Goal: Task Accomplishment & Management: Manage account settings

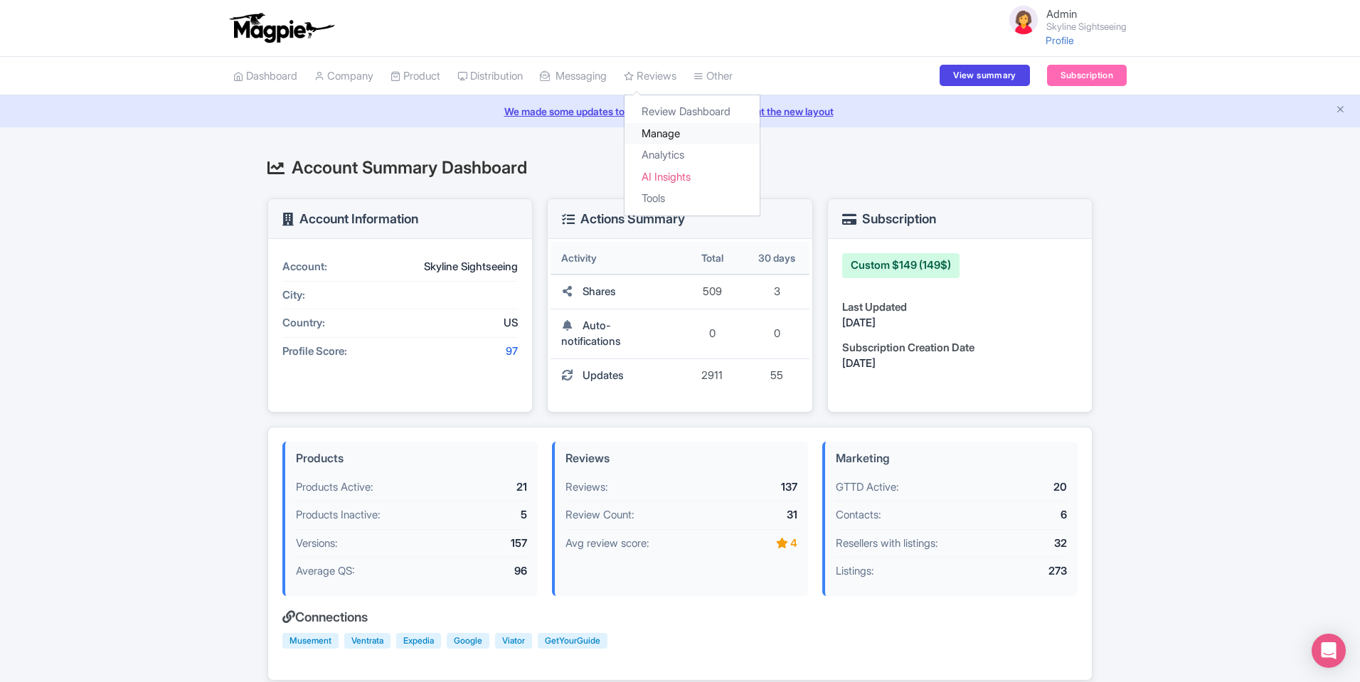
click at [676, 128] on link "Manage" at bounding box center [691, 134] width 135 height 22
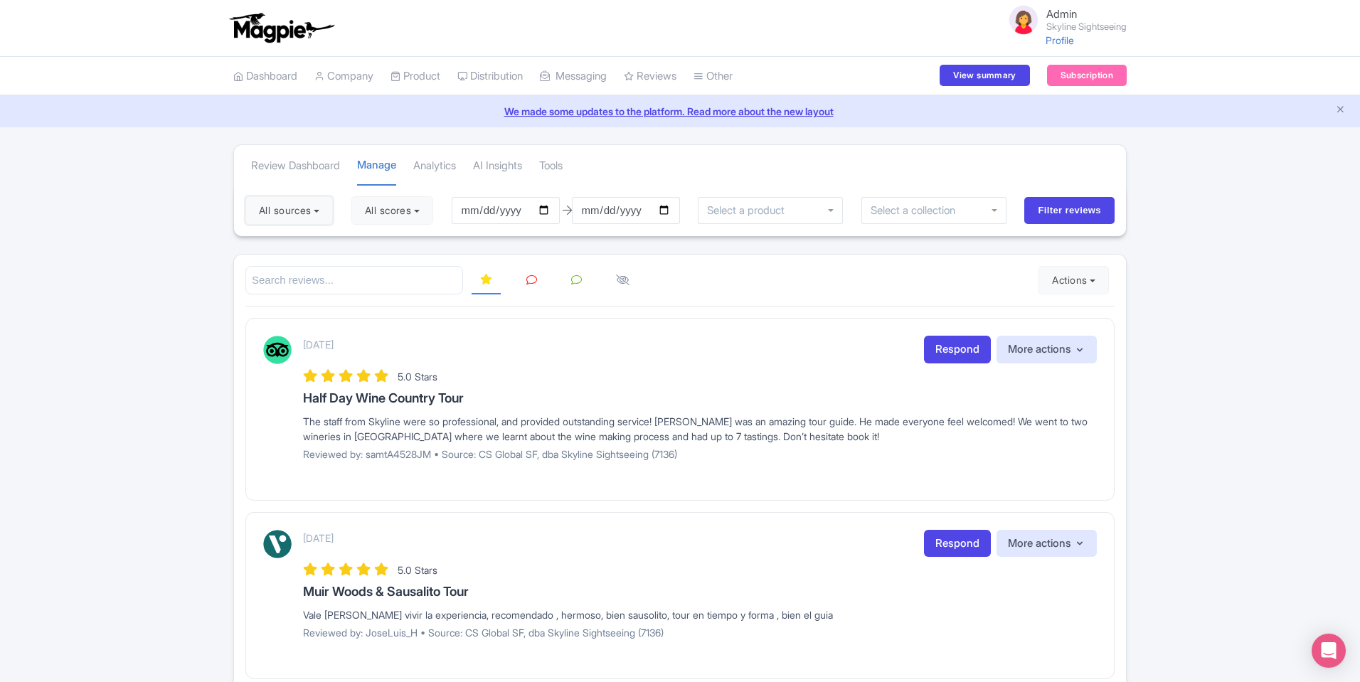
click at [300, 197] on button "All sources" at bounding box center [288, 210] width 87 height 28
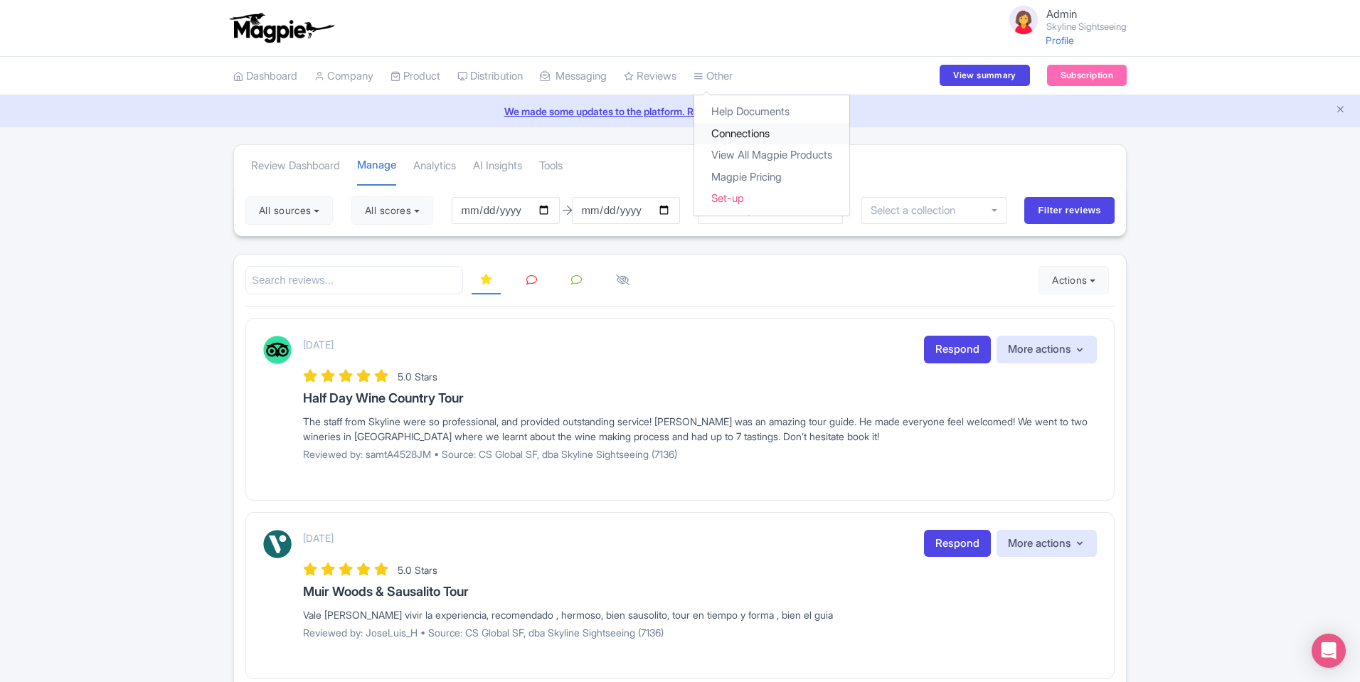
click at [740, 130] on link "Connections" at bounding box center [771, 134] width 155 height 22
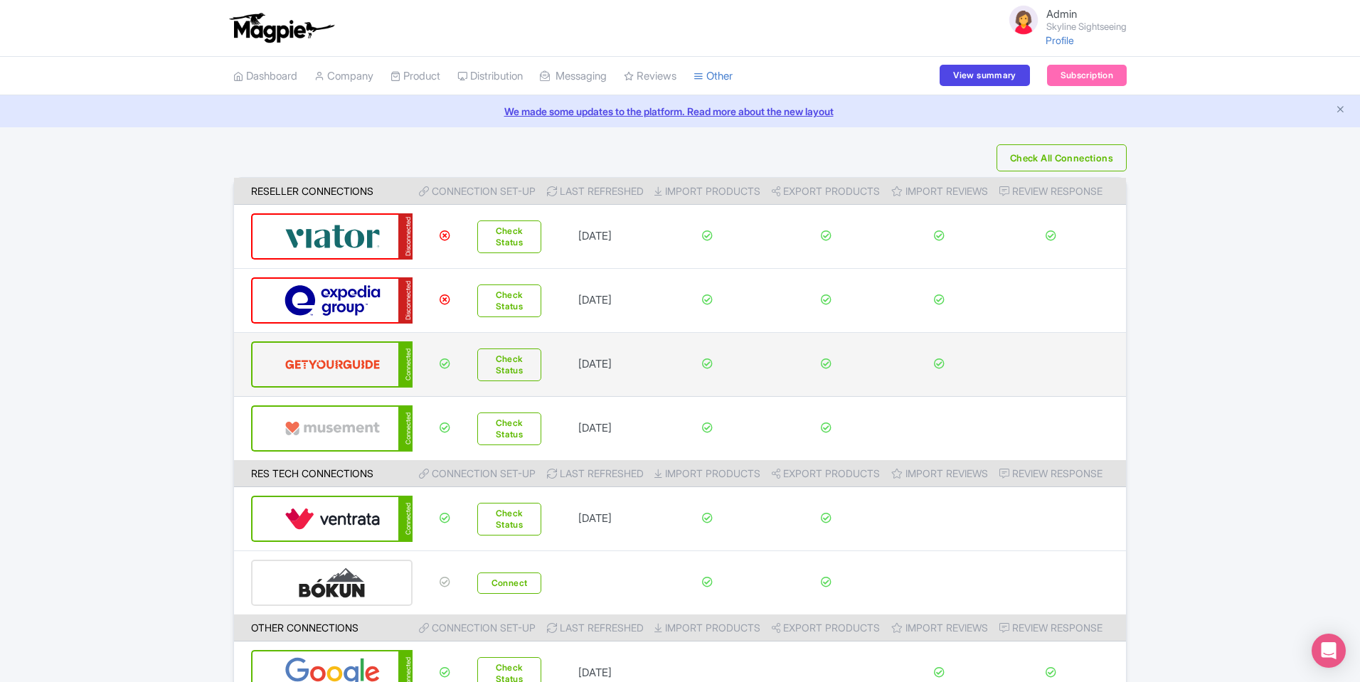
click at [151, 353] on div "Check All Connections Reseller Connections Connection Set-up Last refreshed Imp…" at bounding box center [680, 424] width 1360 height 561
click at [314, 373] on img at bounding box center [332, 364] width 96 height 43
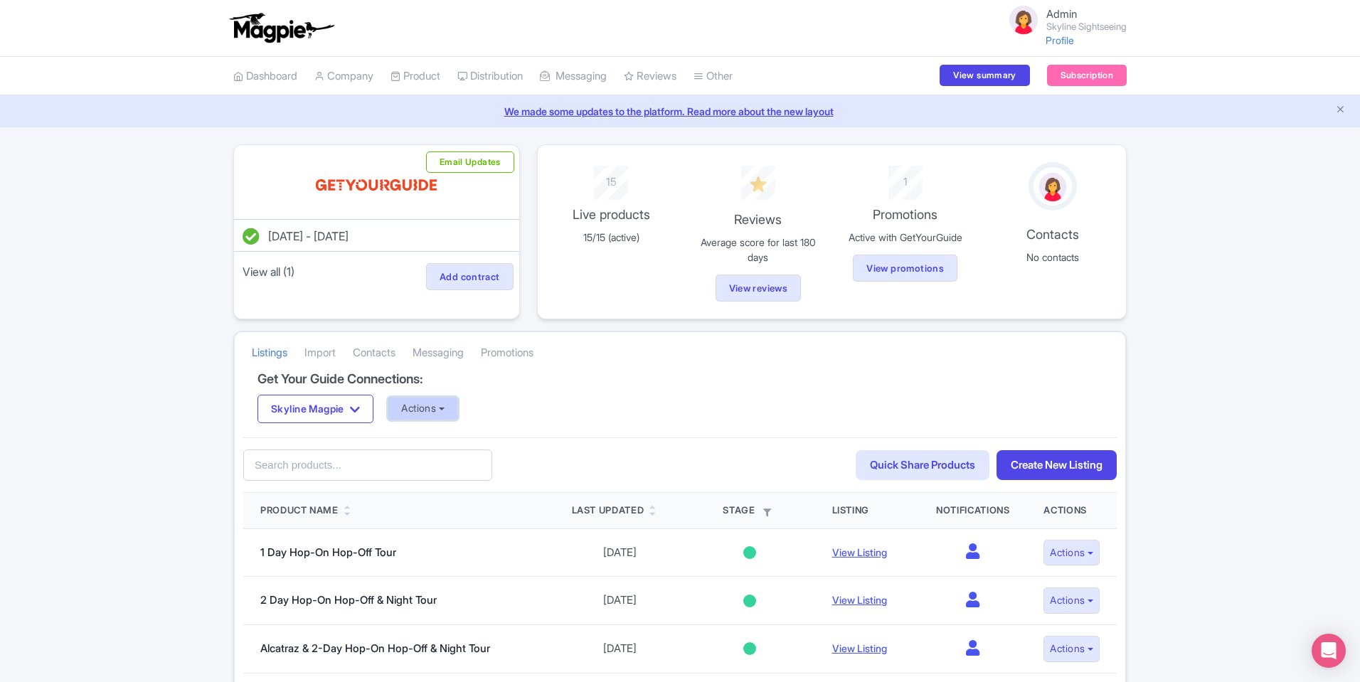
click at [415, 407] on button "Actions" at bounding box center [423, 408] width 70 height 23
click at [439, 447] on link "Update Connection" at bounding box center [479, 439] width 182 height 22
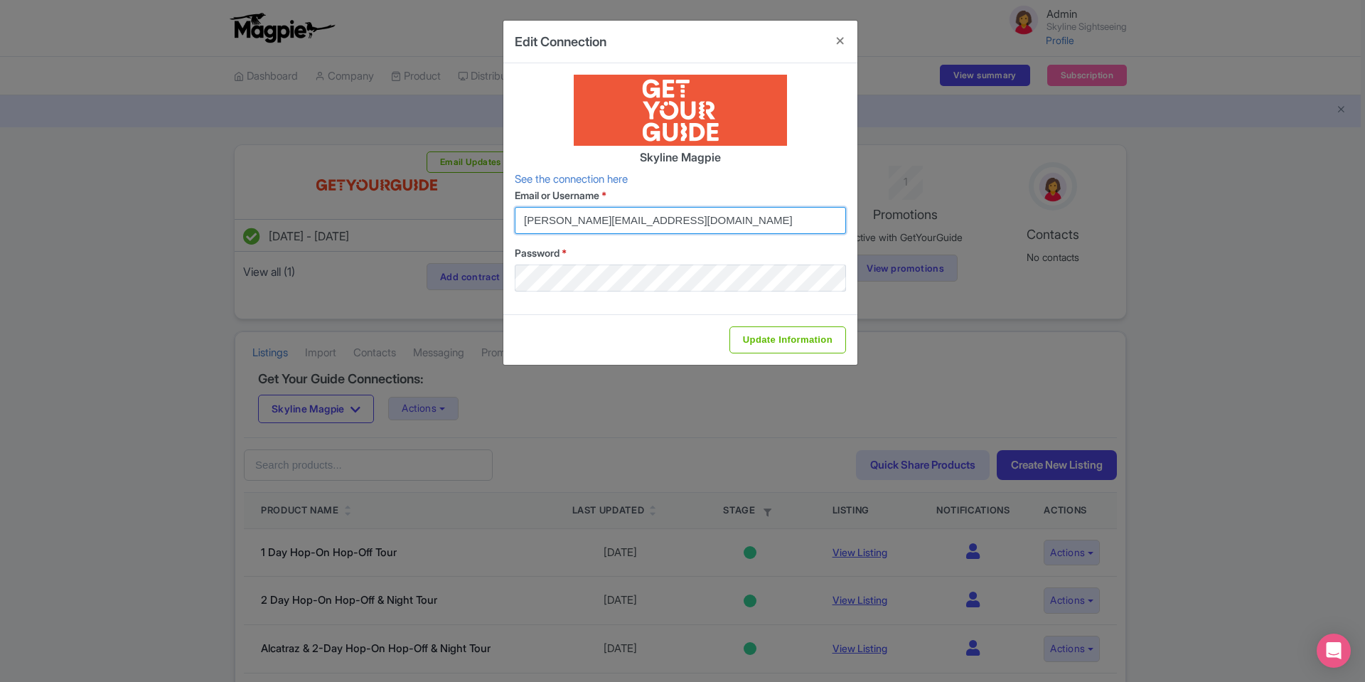
click at [654, 220] on input "chris+skyline@magpie.travel" at bounding box center [680, 220] width 331 height 27
